Goal: Information Seeking & Learning: Learn about a topic

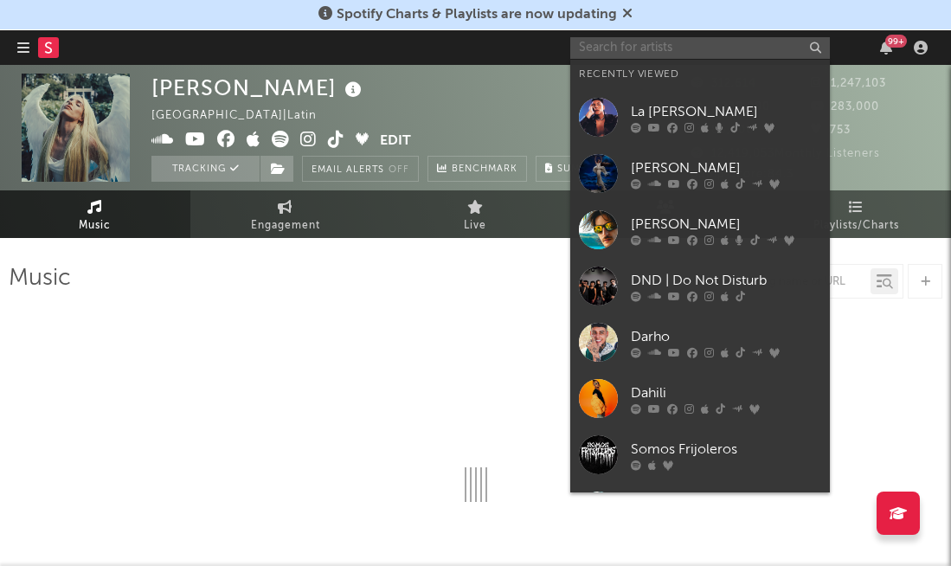
click at [701, 46] on input "text" at bounding box center [699, 48] width 259 height 22
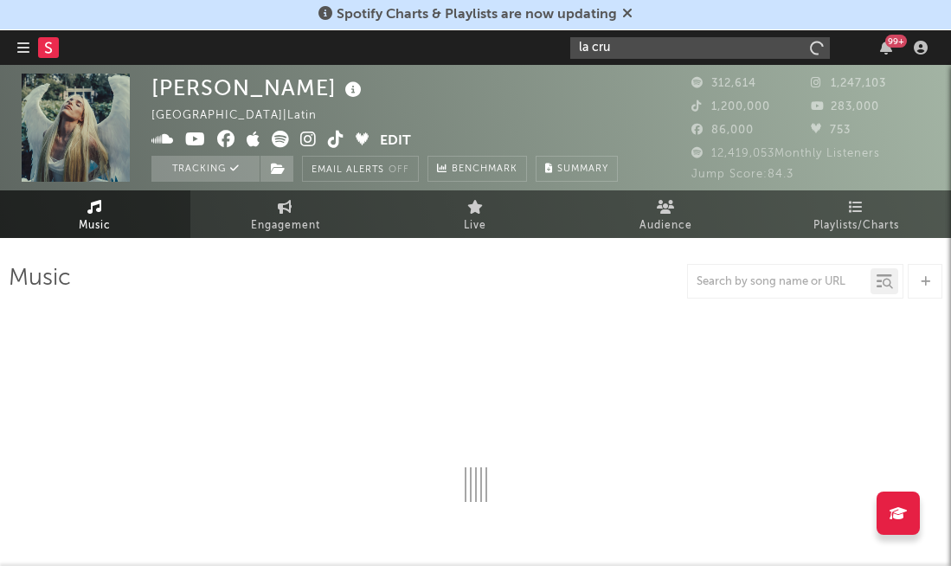
type input "la [PERSON_NAME]"
select select "6m"
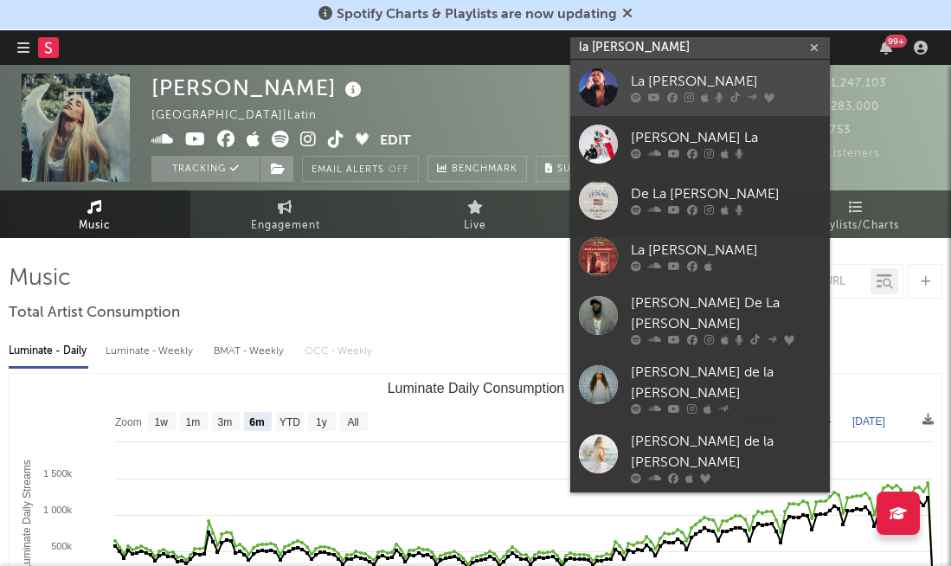
type input "la [PERSON_NAME]"
click at [687, 73] on div "La [PERSON_NAME]" at bounding box center [726, 82] width 190 height 21
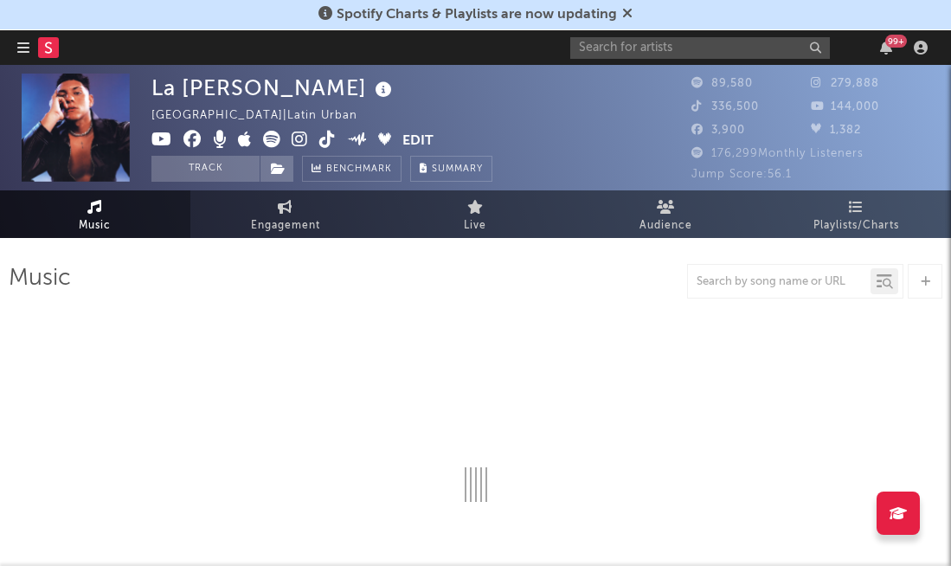
select select "6m"
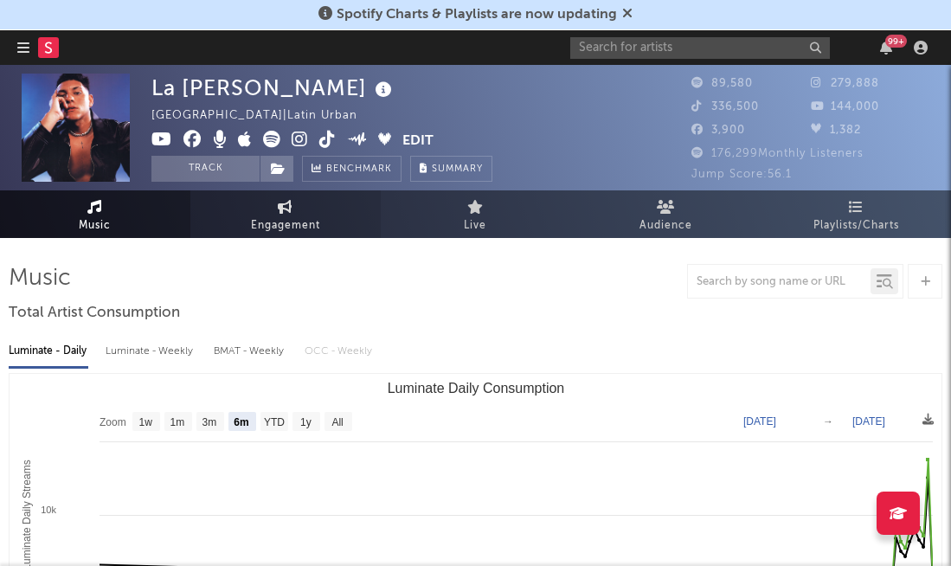
click at [257, 227] on span "Engagement" at bounding box center [285, 225] width 69 height 21
select select "1w"
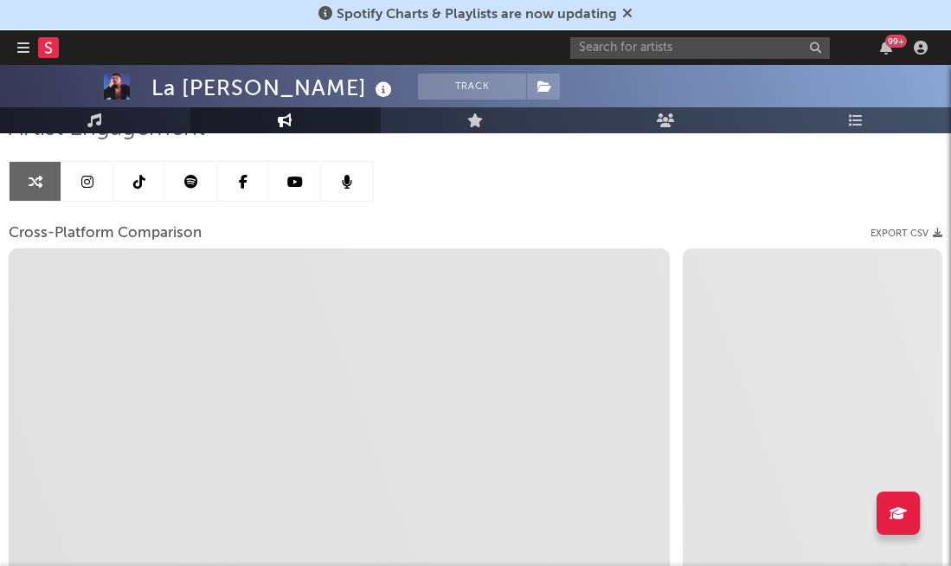
scroll to position [147, 0]
click at [129, 186] on link at bounding box center [139, 183] width 52 height 39
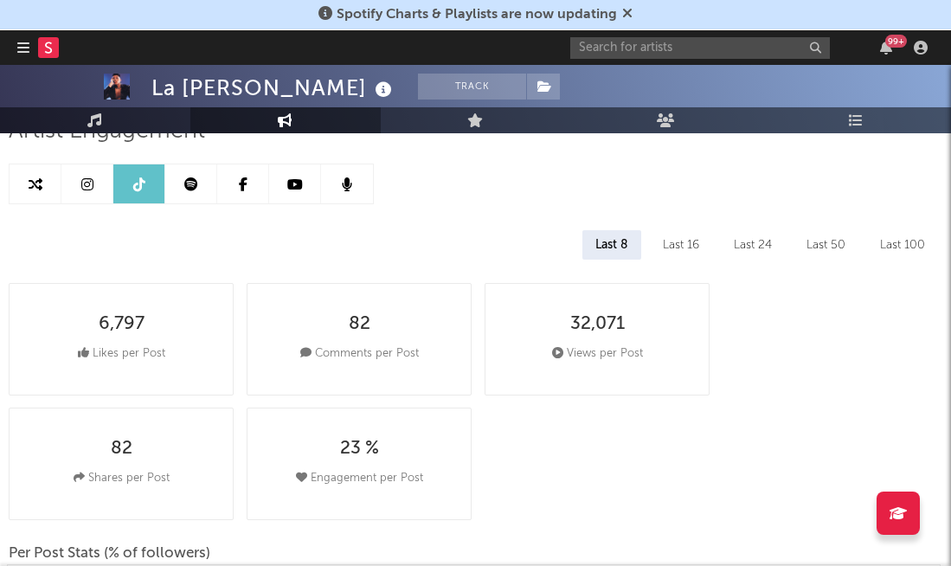
select select "6m"
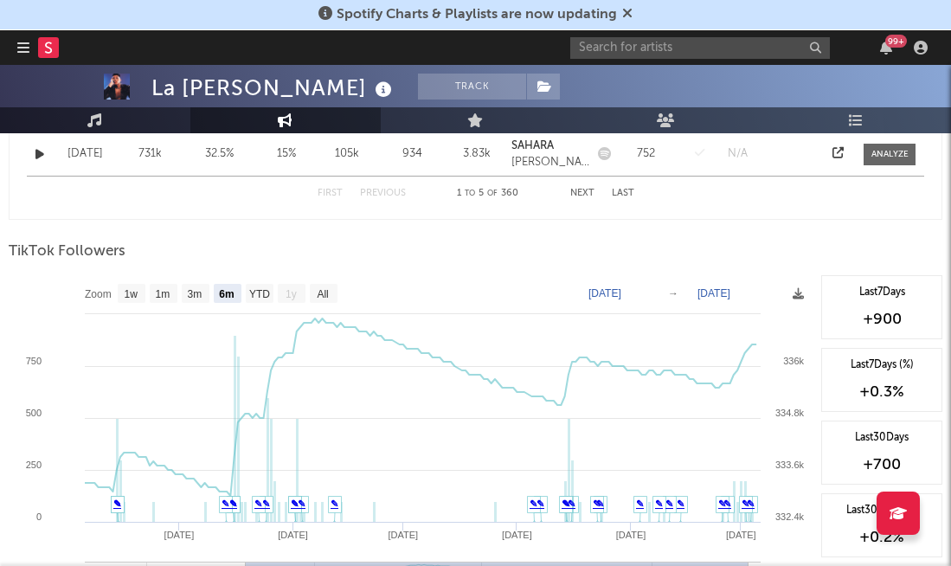
scroll to position [1393, 0]
click at [135, 294] on text "1w" at bounding box center [132, 293] width 14 height 12
select select "1w"
type input "[DATE]"
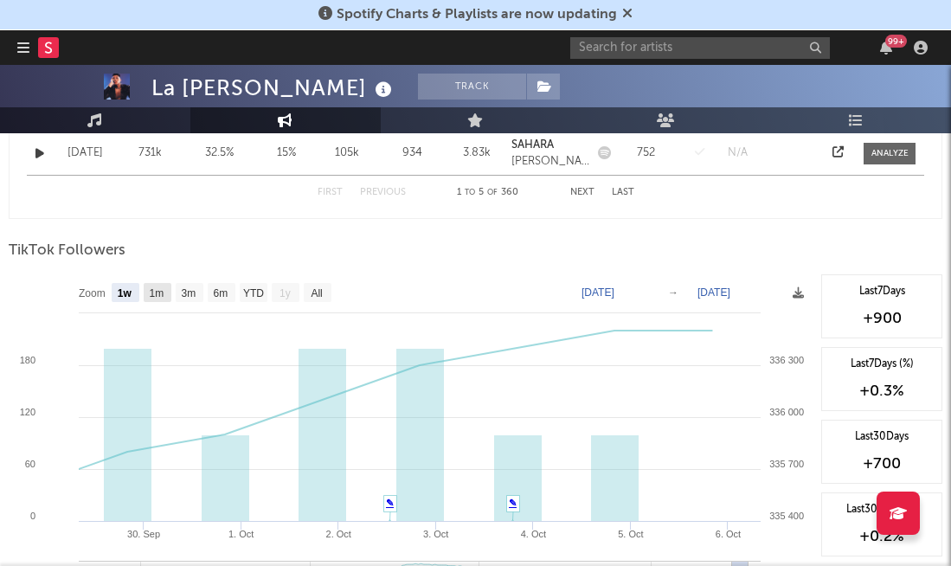
click at [157, 292] on text "1m" at bounding box center [157, 293] width 15 height 12
select select "1m"
type input "[DATE]"
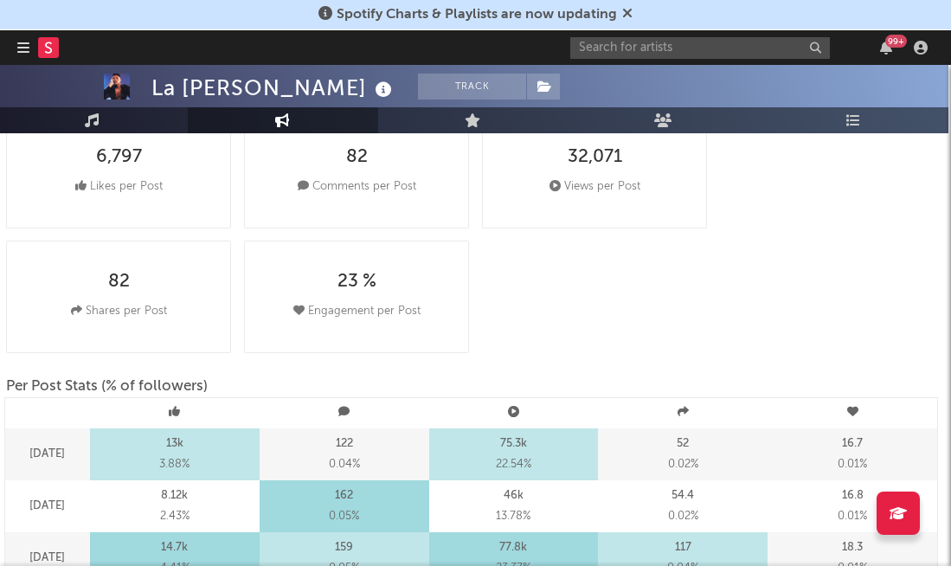
scroll to position [0, 3]
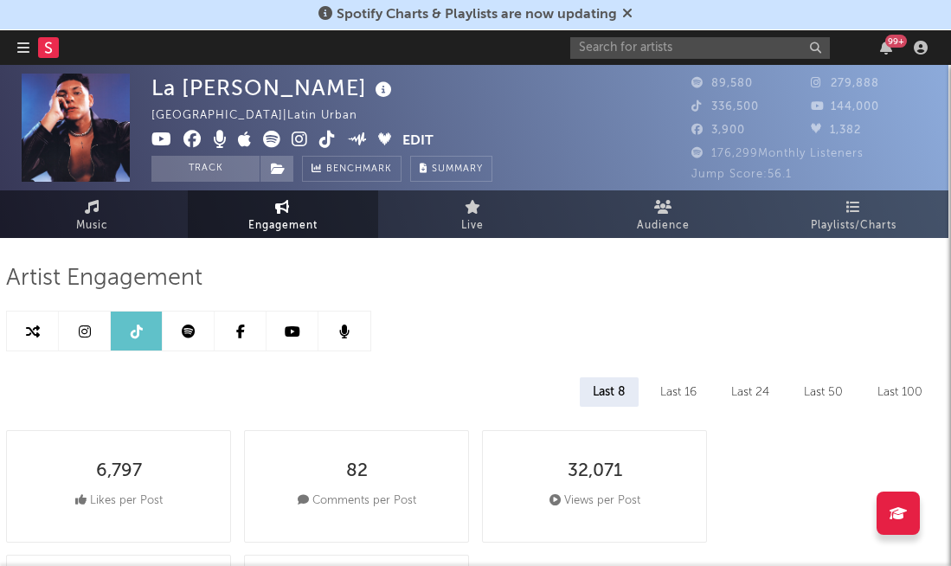
click at [73, 317] on link at bounding box center [85, 330] width 52 height 39
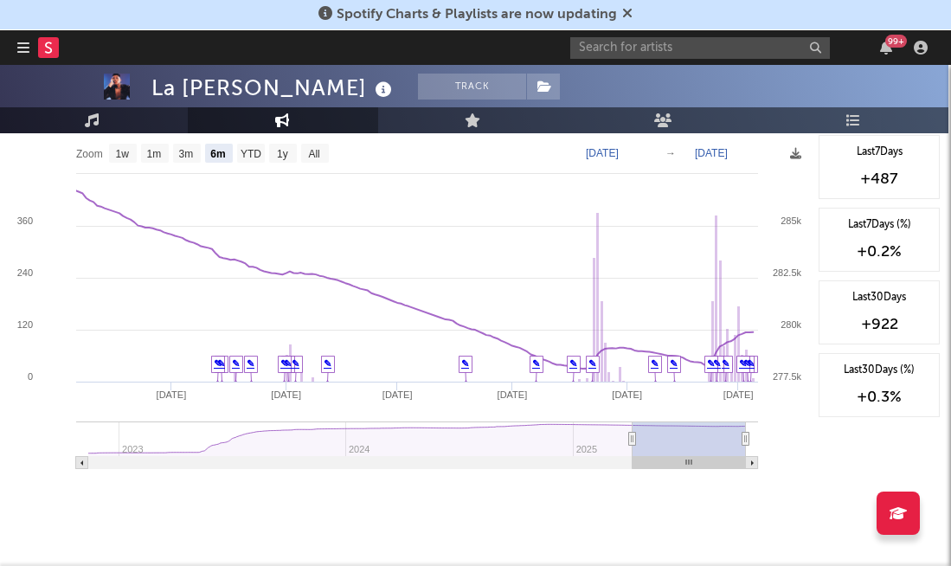
scroll to position [2768, 1]
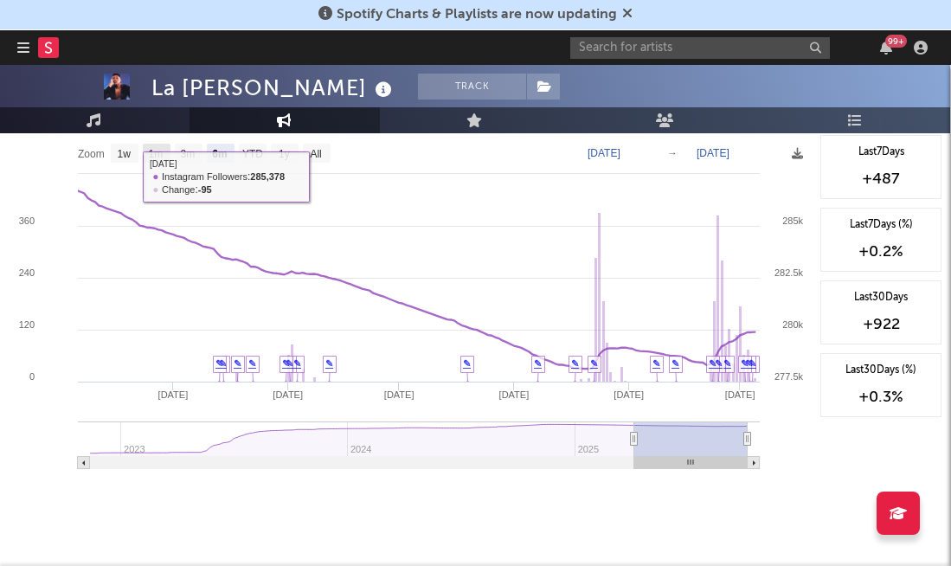
click at [156, 157] on text "1m" at bounding box center [156, 154] width 15 height 12
select select "1m"
type input "[DATE]"
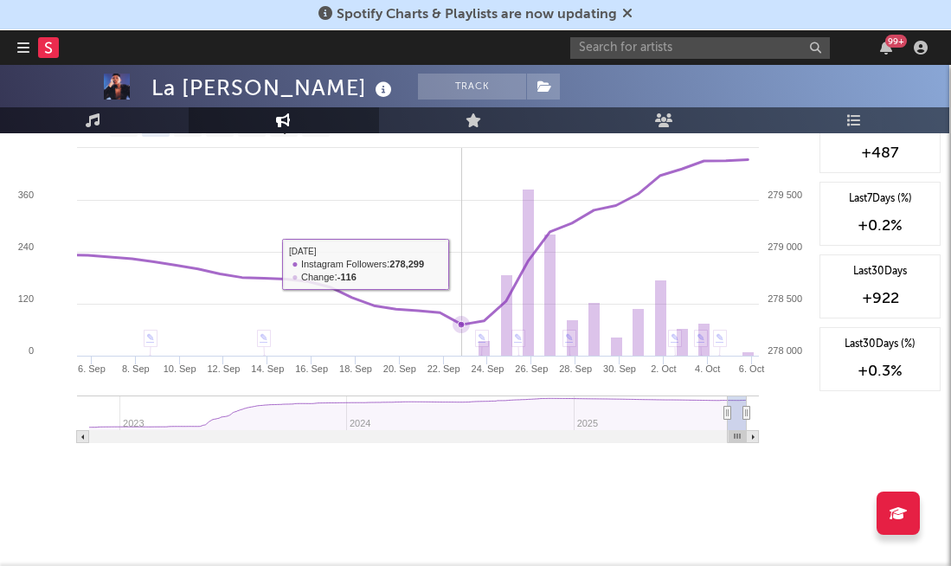
scroll to position [2793, 2]
